Goal: Task Accomplishment & Management: Manage account settings

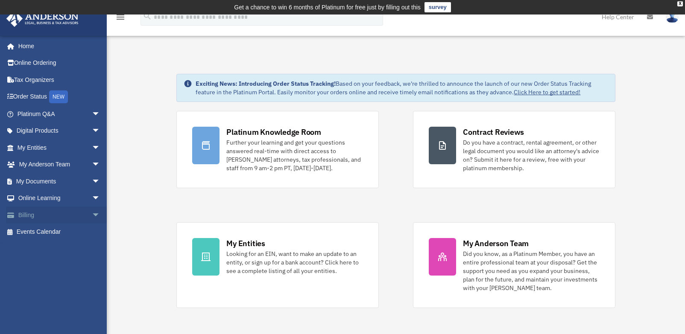
click at [36, 213] on link "Billing arrow_drop_down" at bounding box center [59, 215] width 107 height 17
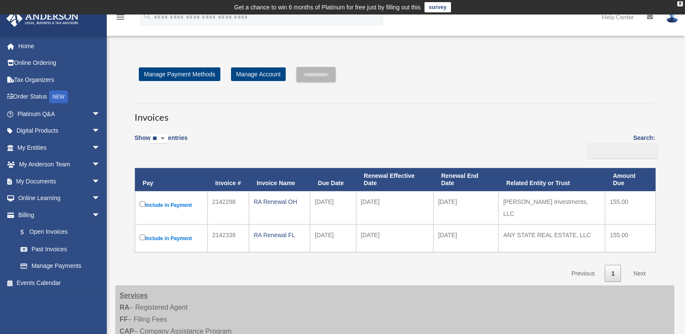
click at [642, 268] on link "Next" at bounding box center [639, 274] width 25 height 18
click at [640, 266] on link "Next" at bounding box center [639, 274] width 25 height 18
